Goal: Transaction & Acquisition: Purchase product/service

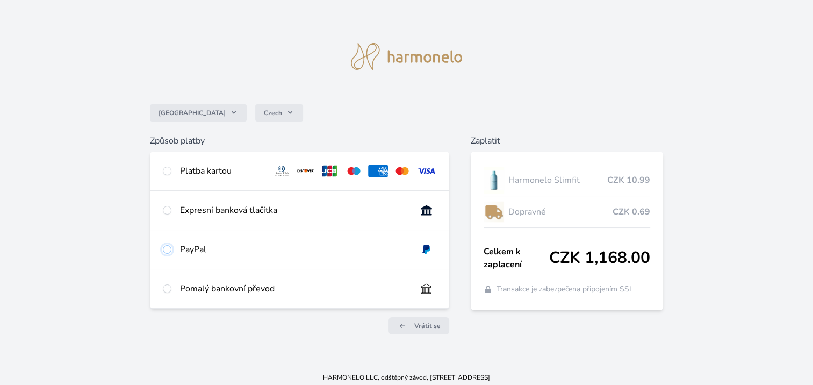
click at [168, 248] on input "radio" at bounding box center [167, 249] width 9 height 9
radio input "true"
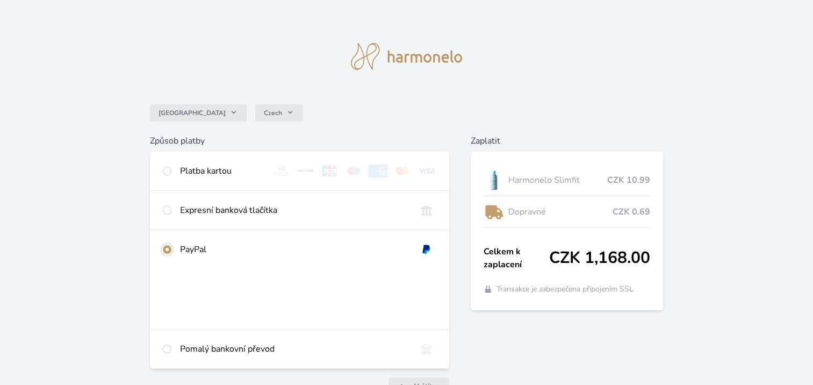
click at [168, 248] on input "radio" at bounding box center [167, 249] width 9 height 9
click at [167, 171] on input "radio" at bounding box center [167, 171] width 9 height 9
radio input "true"
radio input "false"
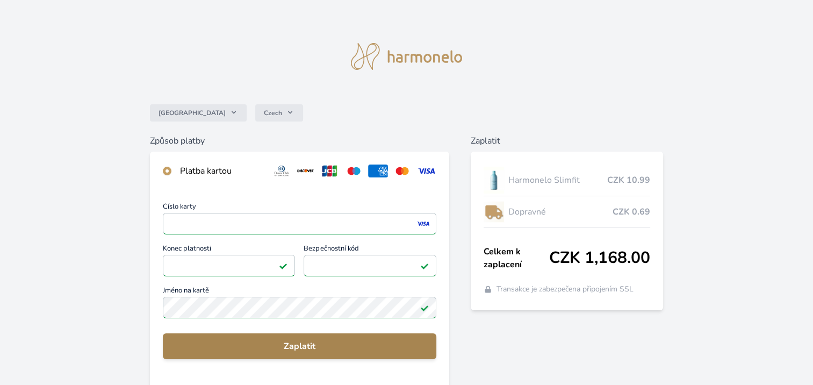
click at [293, 347] on span "Zaplatit" at bounding box center [299, 346] width 256 height 13
